Goal: Check status: Check status

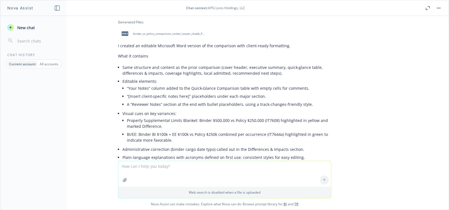
scroll to position [929, 0]
